Goal: Task Accomplishment & Management: Manage account settings

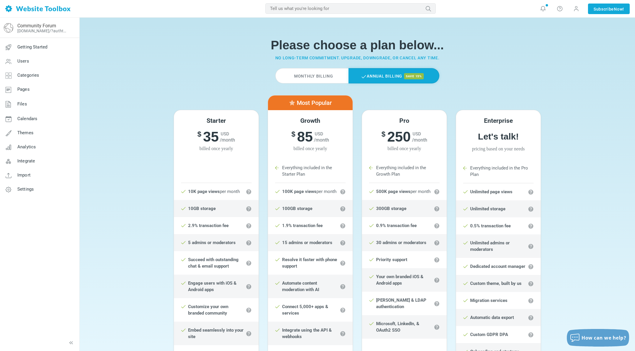
click at [301, 75] on label "Monthly Billing" at bounding box center [311, 75] width 73 height 15
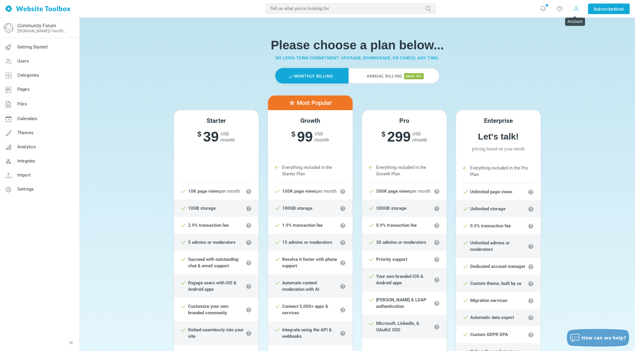
click at [576, 9] on span at bounding box center [576, 9] width 6 height 6
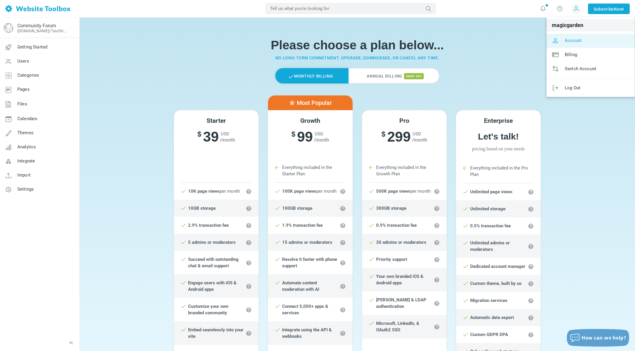
click at [568, 40] on span "Account" at bounding box center [572, 40] width 17 height 5
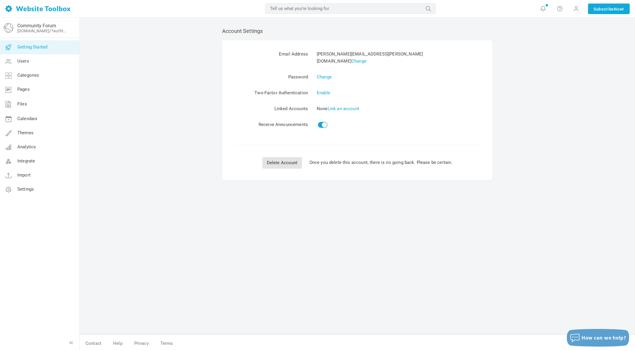
click at [38, 46] on span "Getting Started" at bounding box center [32, 46] width 30 height 5
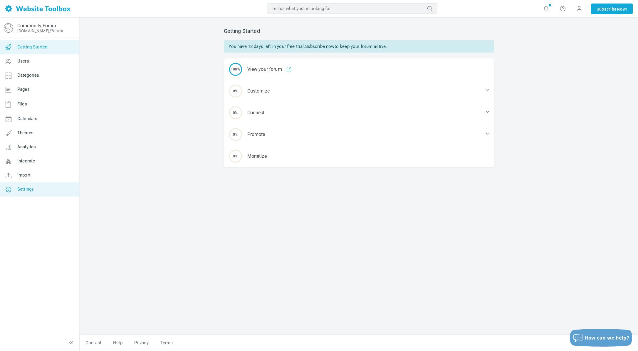
click at [25, 188] on span "Settings" at bounding box center [25, 188] width 16 height 5
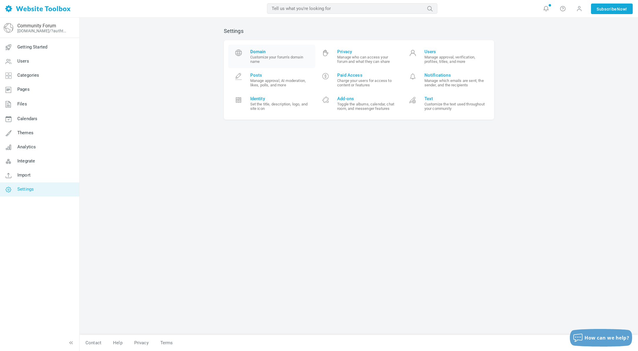
click at [258, 53] on span "Domain" at bounding box center [280, 51] width 61 height 5
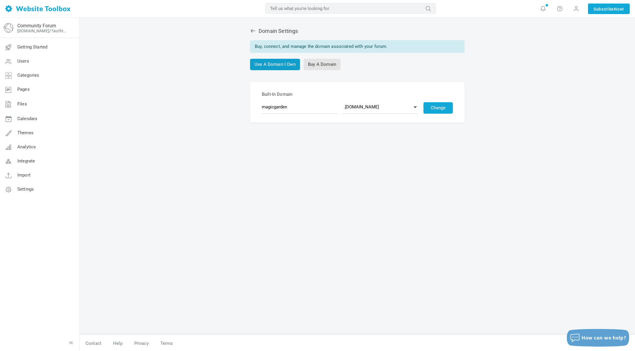
click at [277, 65] on link "Use A Domain I Own" at bounding box center [275, 64] width 50 height 11
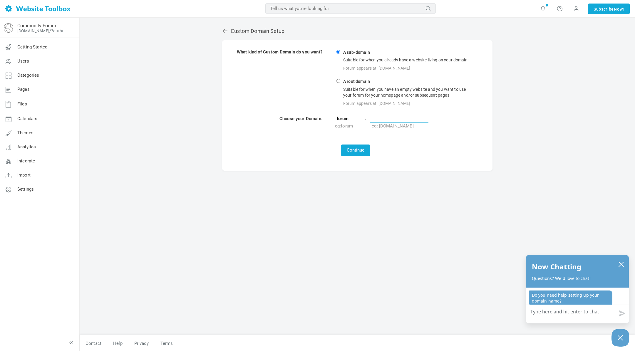
click at [382, 116] on input "text" at bounding box center [398, 118] width 59 height 9
paste input "whatistheirdeal.com"
type input "whatistheirdeal.com"
click at [354, 150] on button "Continue" at bounding box center [355, 149] width 29 height 11
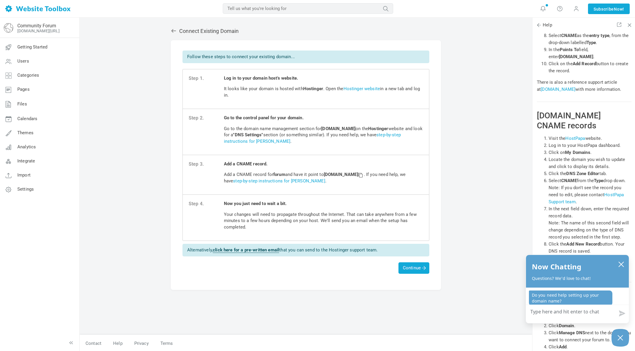
scroll to position [1, 0]
click at [362, 175] on span at bounding box center [360, 174] width 4 height 4
click at [411, 267] on span "Continue" at bounding box center [414, 267] width 22 height 5
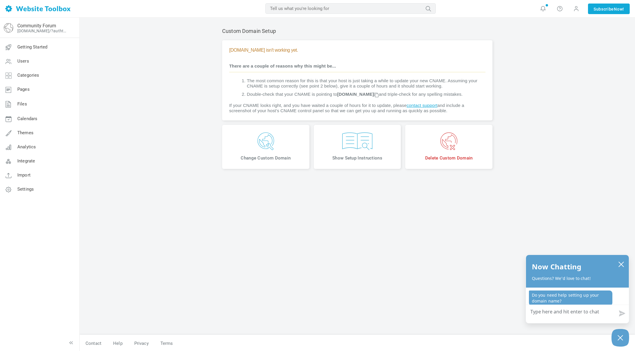
click at [164, 97] on div "Custom Domain Setup forum.whatistheirdeal.com isn't working yet. There are a co…" at bounding box center [357, 185] width 555 height 334
click at [174, 174] on div "Custom Domain Setup forum.whatistheirdeal.com isn't working yet. There are a co…" at bounding box center [357, 185] width 555 height 334
click at [356, 161] on span "Show Setup Instructions" at bounding box center [357, 158] width 78 height 6
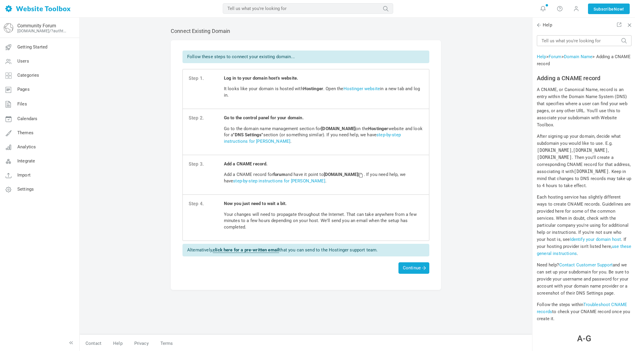
scroll to position [6007, 0]
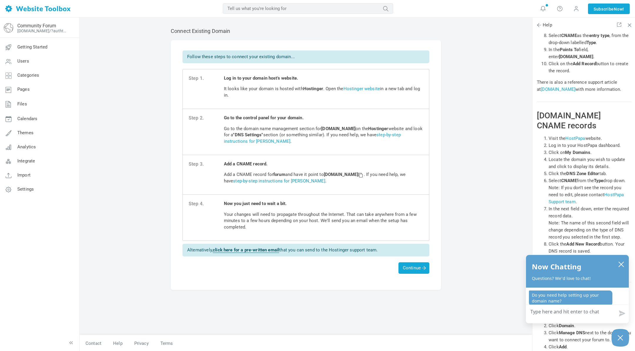
click at [277, 181] on link "step-by-step instructions for Hostinger" at bounding box center [279, 180] width 92 height 5
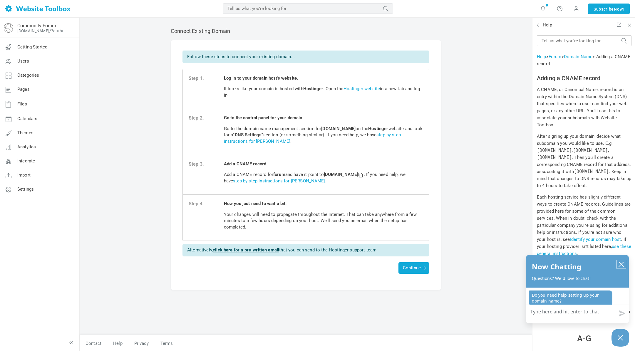
click at [620, 264] on icon "close chatbox" at bounding box center [620, 264] width 5 height 5
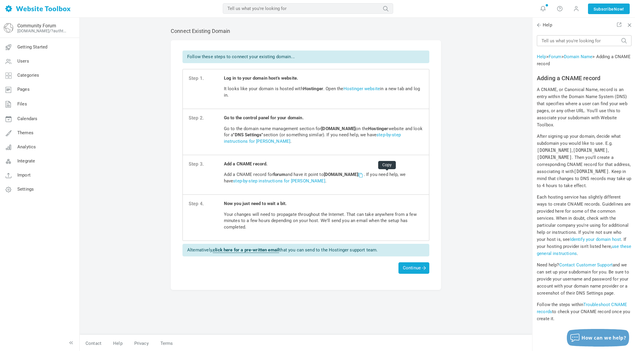
click at [362, 175] on span at bounding box center [360, 175] width 4 height 4
drag, startPoint x: 273, startPoint y: 173, endPoint x: 284, endPoint y: 173, distance: 10.9
click at [284, 173] on p "Add a CNAME record for forum and have it point to custom.websitetoolbox.com . I…" at bounding box center [323, 177] width 199 height 13
copy strong "forum"
click at [413, 267] on span "Continue" at bounding box center [414, 267] width 22 height 5
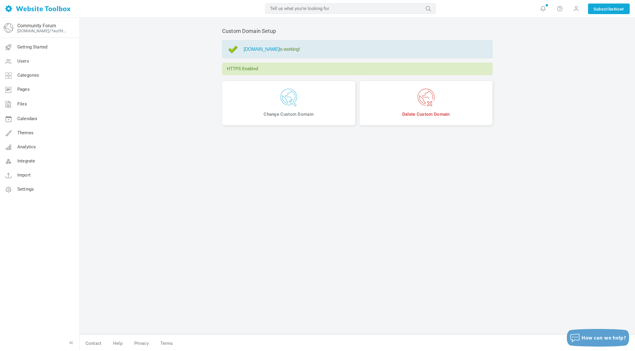
click at [272, 49] on link "forum.whatistheirdeal.com" at bounding box center [261, 49] width 36 height 5
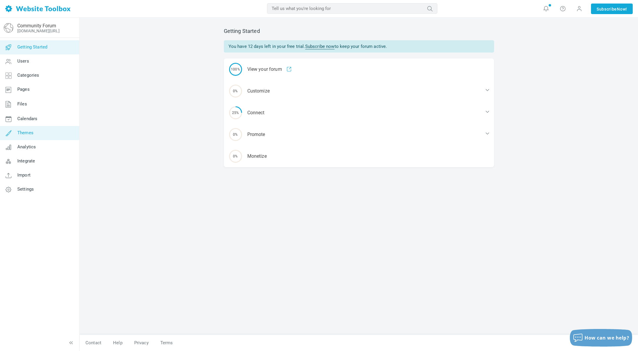
click at [20, 133] on span "Themes" at bounding box center [25, 132] width 16 height 5
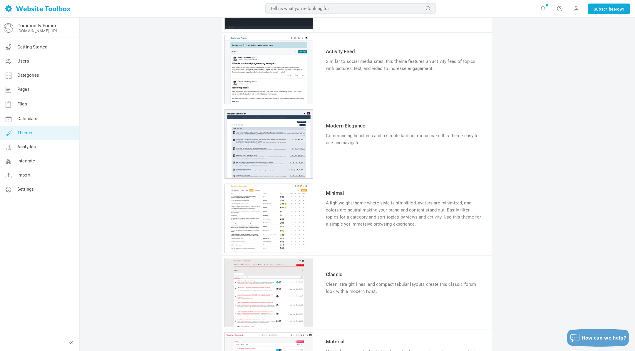
scroll to position [294, 0]
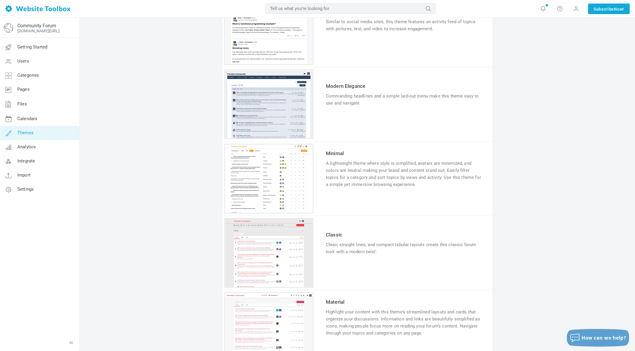
click at [345, 121] on link "Try & Customize" at bounding box center [347, 121] width 43 height 9
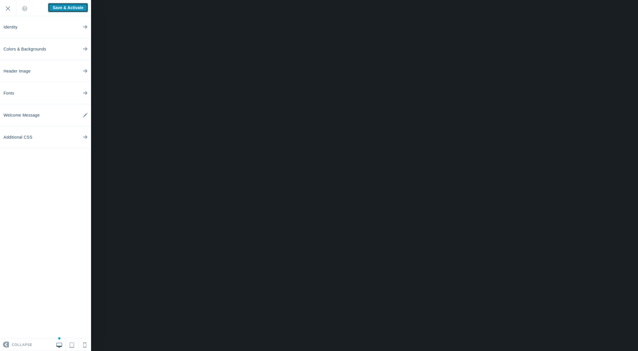
click at [59, 7] on input "Save & Activate" at bounding box center [68, 7] width 40 height 9
type input "Saving..."
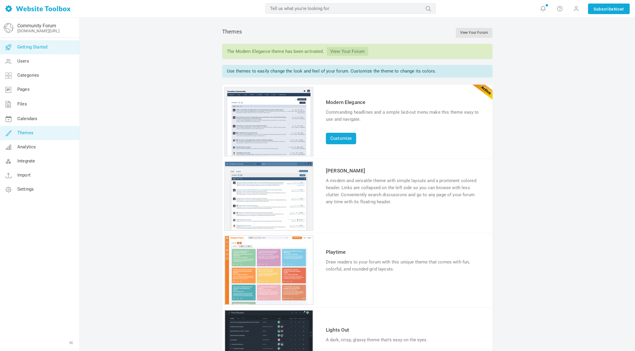
click at [33, 46] on span "Getting Started" at bounding box center [32, 46] width 30 height 5
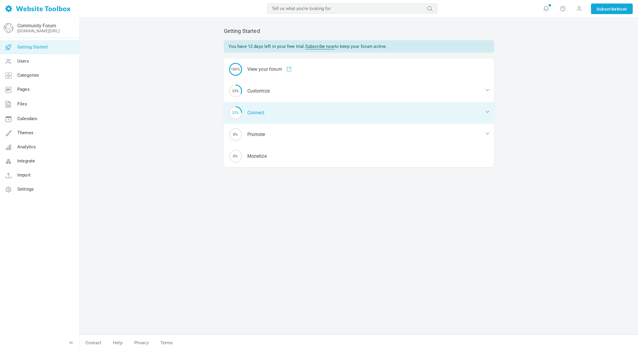
click at [260, 112] on div "25% Connect" at bounding box center [359, 113] width 270 height 22
